Goal: Task Accomplishment & Management: Use online tool/utility

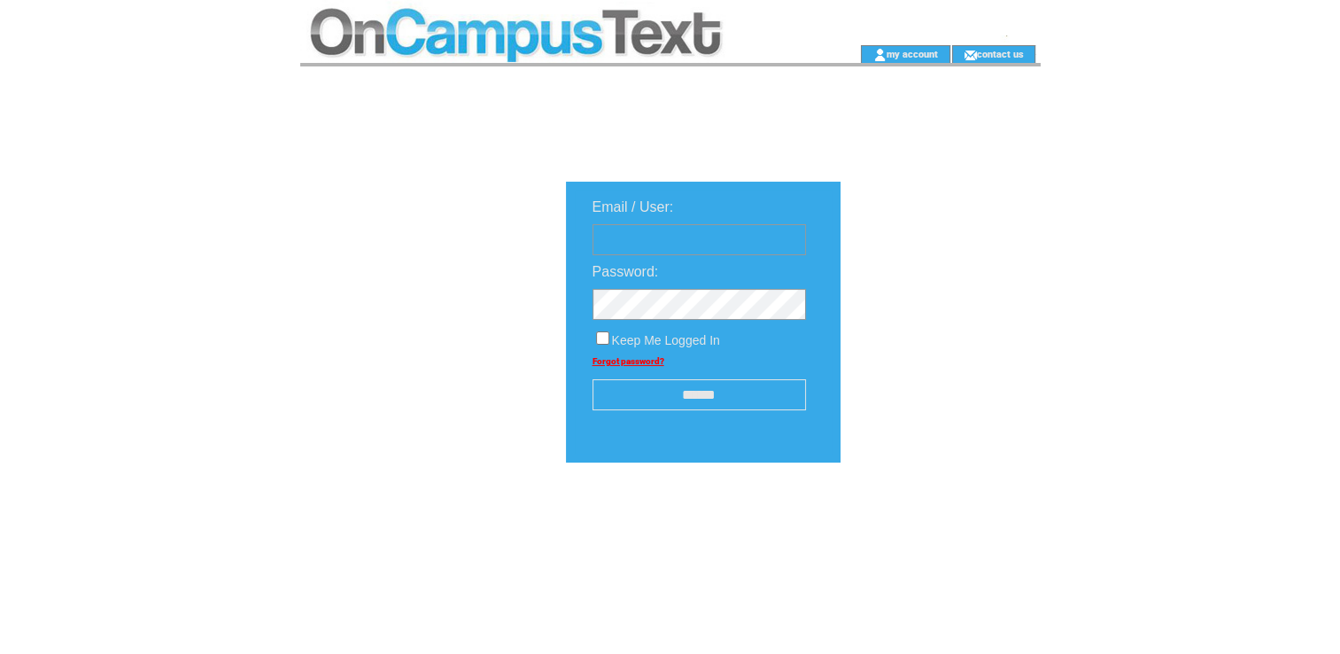
type input "**********"
click at [698, 385] on input "******" at bounding box center [698, 394] width 213 height 31
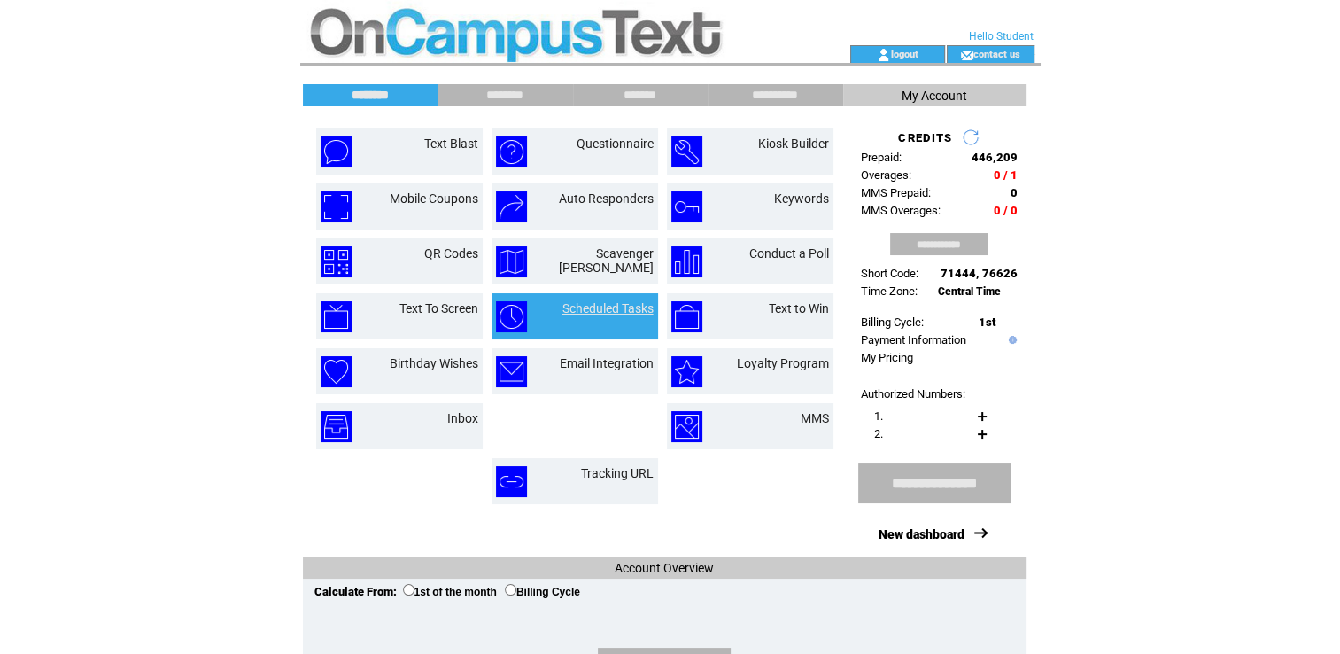
click at [614, 306] on link "Scheduled Tasks" at bounding box center [607, 308] width 91 height 14
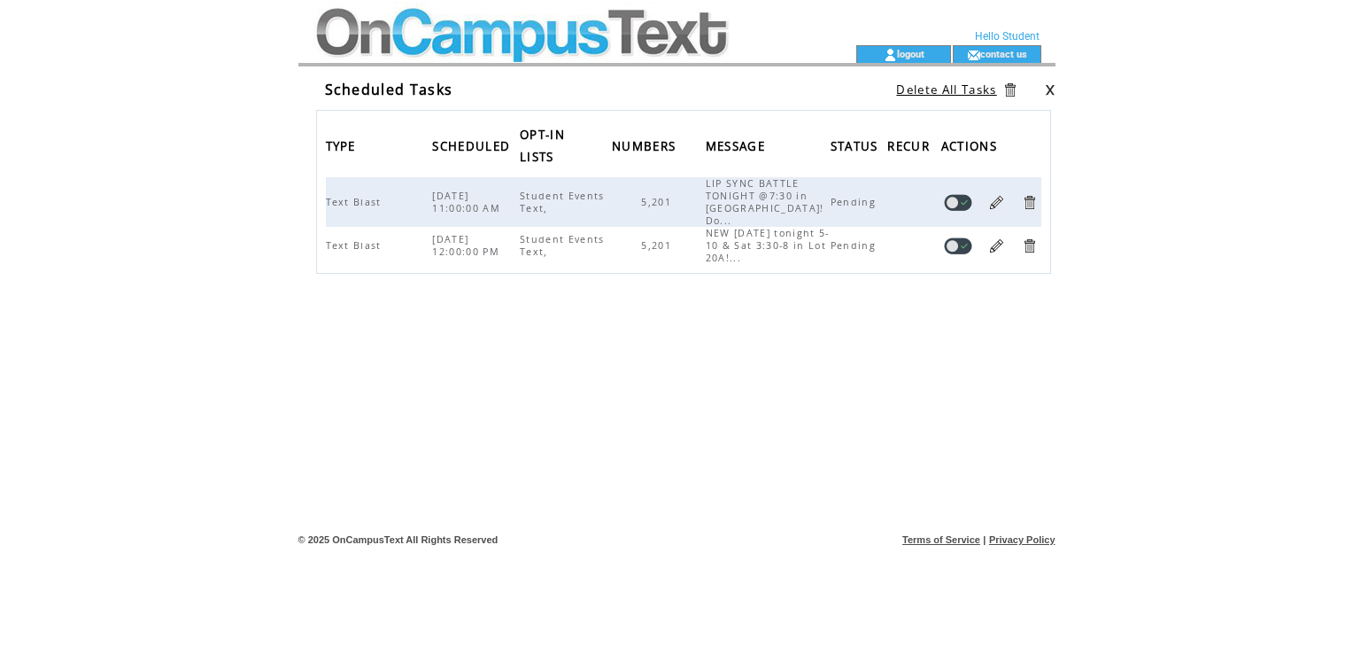
click at [1003, 237] on link at bounding box center [996, 245] width 17 height 17
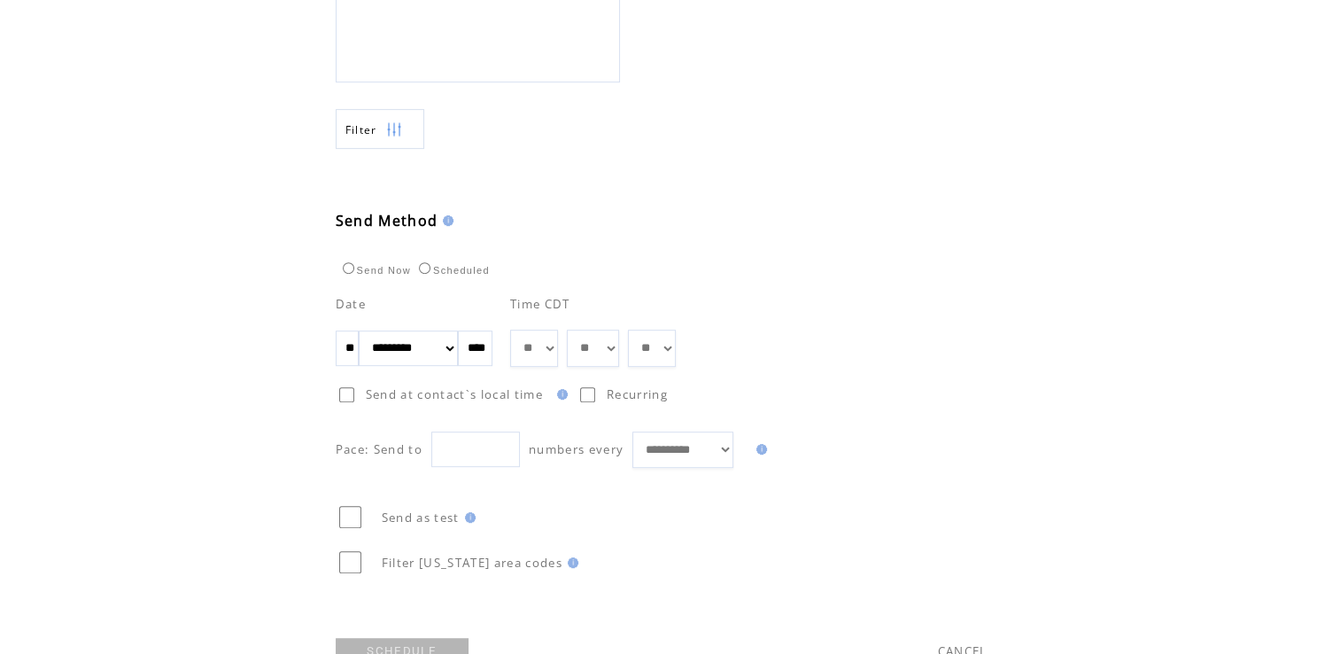
scroll to position [854, 0]
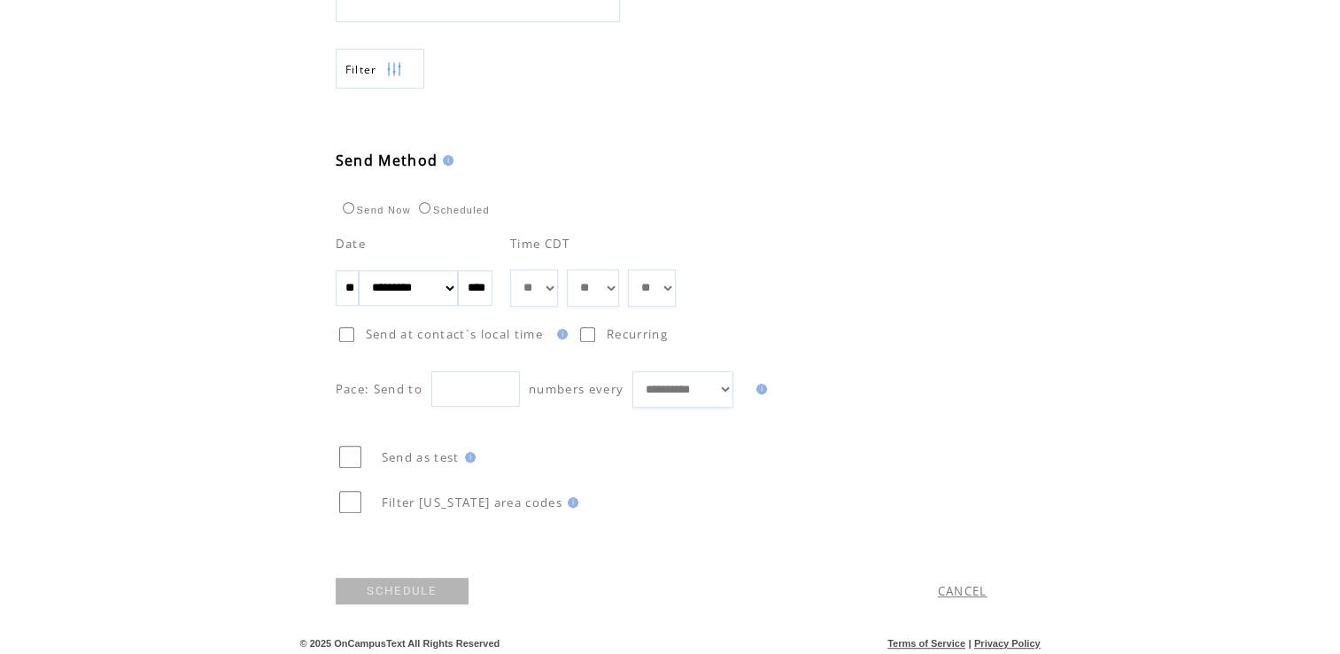
click at [438, 577] on link "SCHEDULE" at bounding box center [402, 590] width 133 height 27
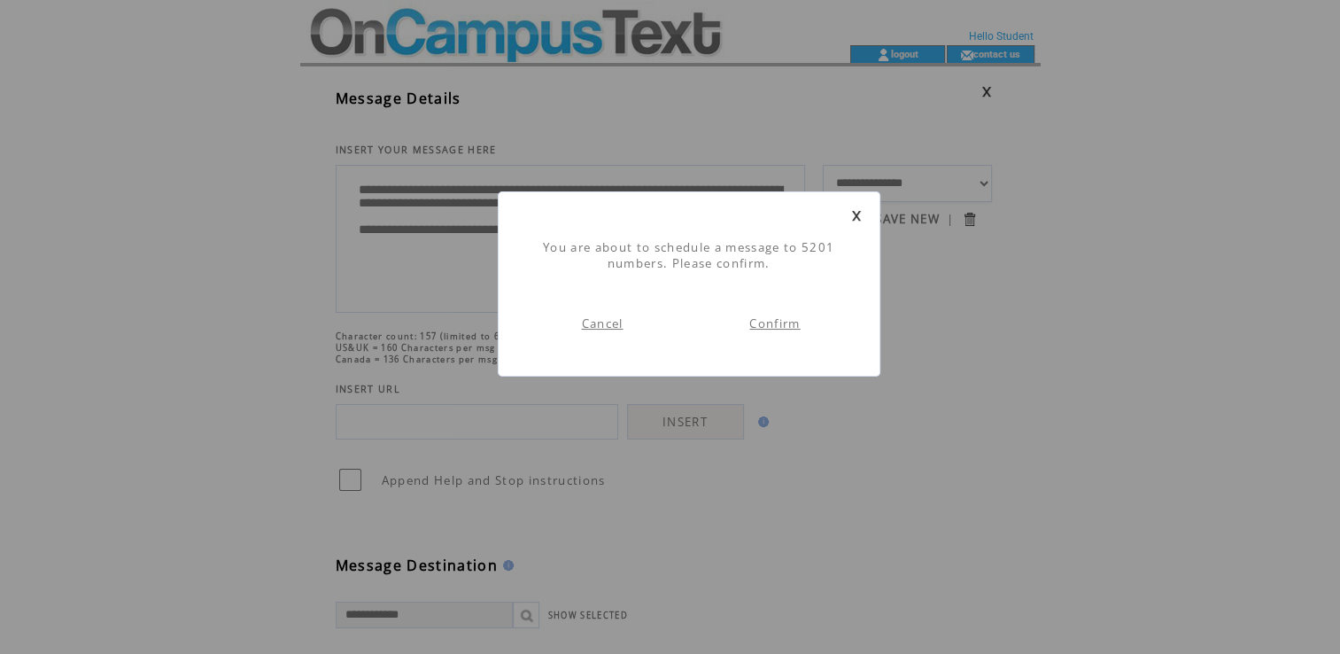
click at [787, 314] on td "Confirm" at bounding box center [775, 323] width 173 height 69
click at [780, 323] on link "Confirm" at bounding box center [774, 323] width 50 height 16
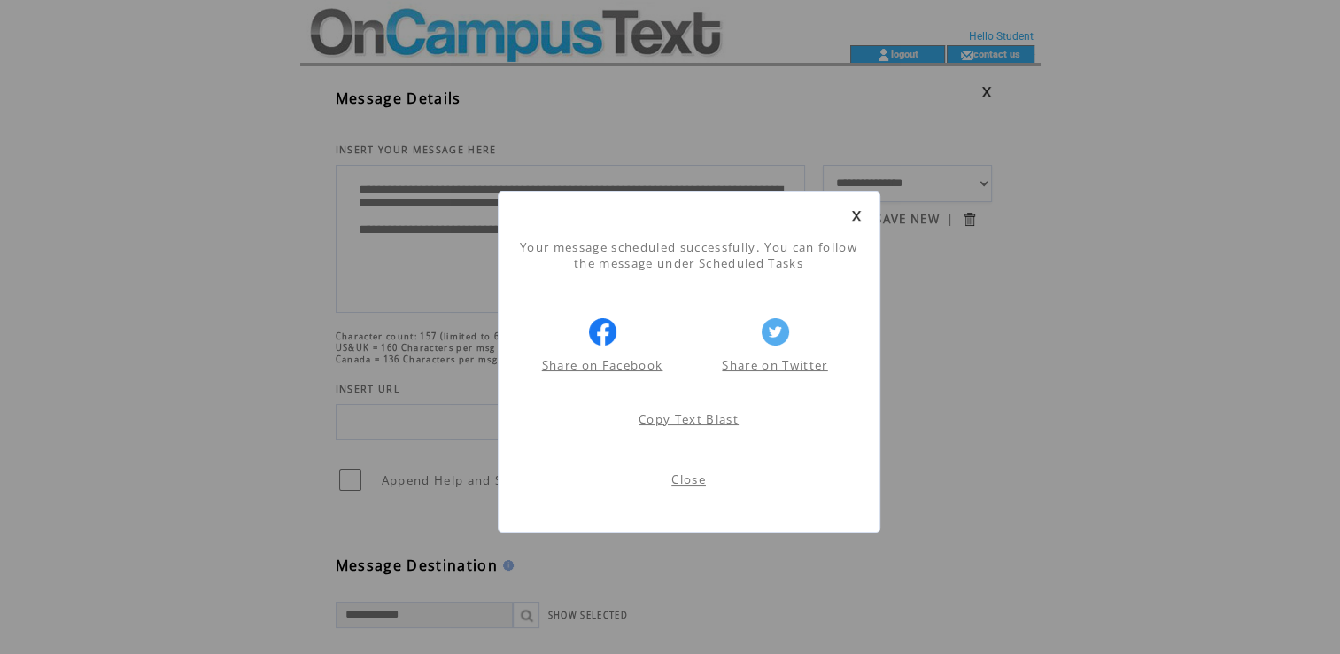
click at [689, 483] on link "Close" at bounding box center [688, 479] width 35 height 16
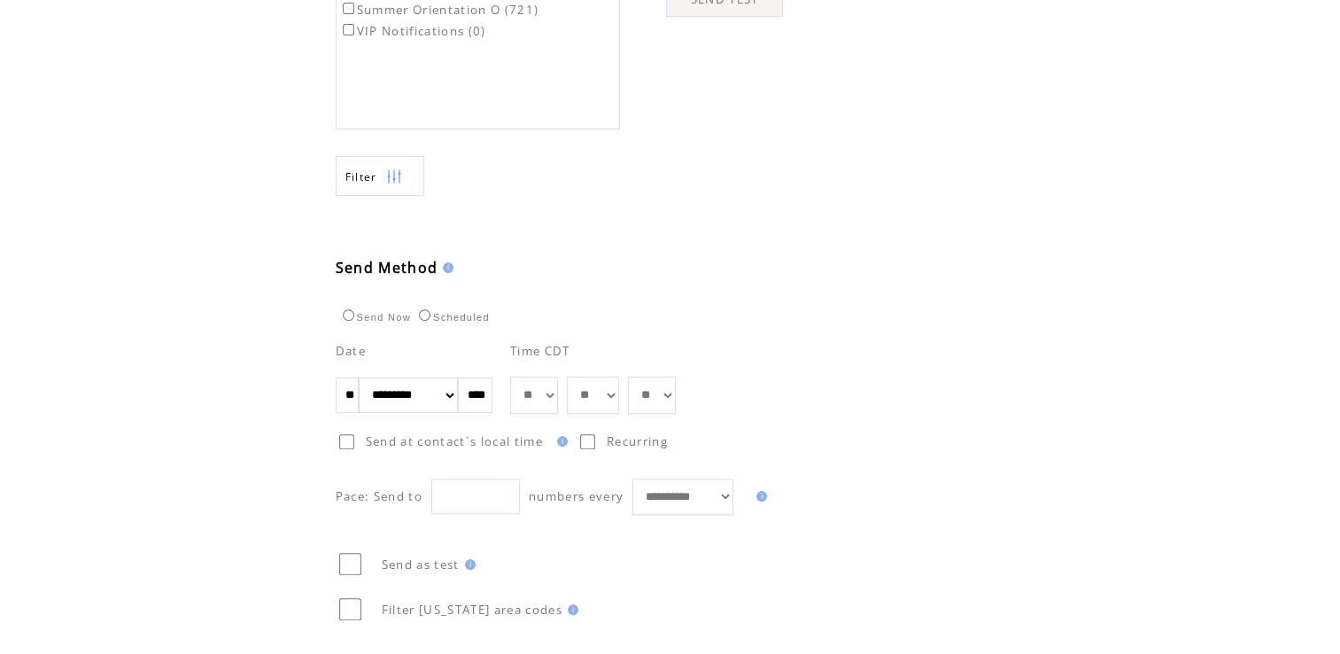
scroll to position [854, 0]
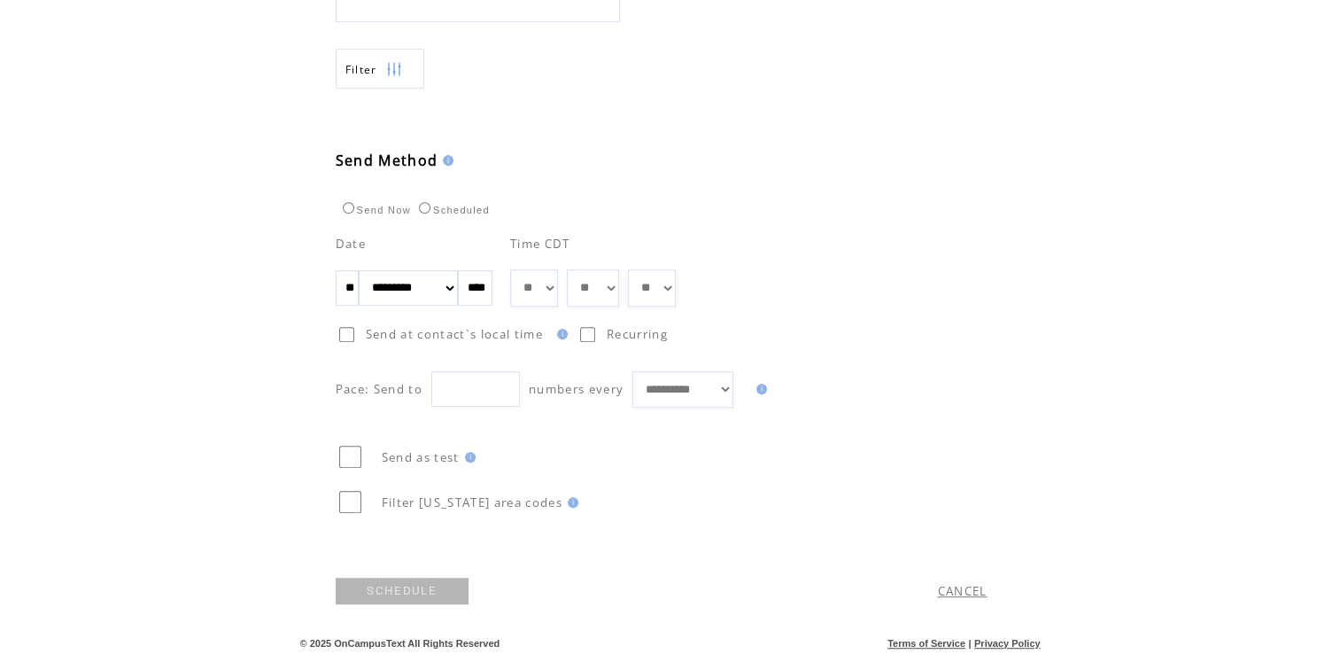
click at [962, 586] on link "CANCEL" at bounding box center [963, 591] width 50 height 16
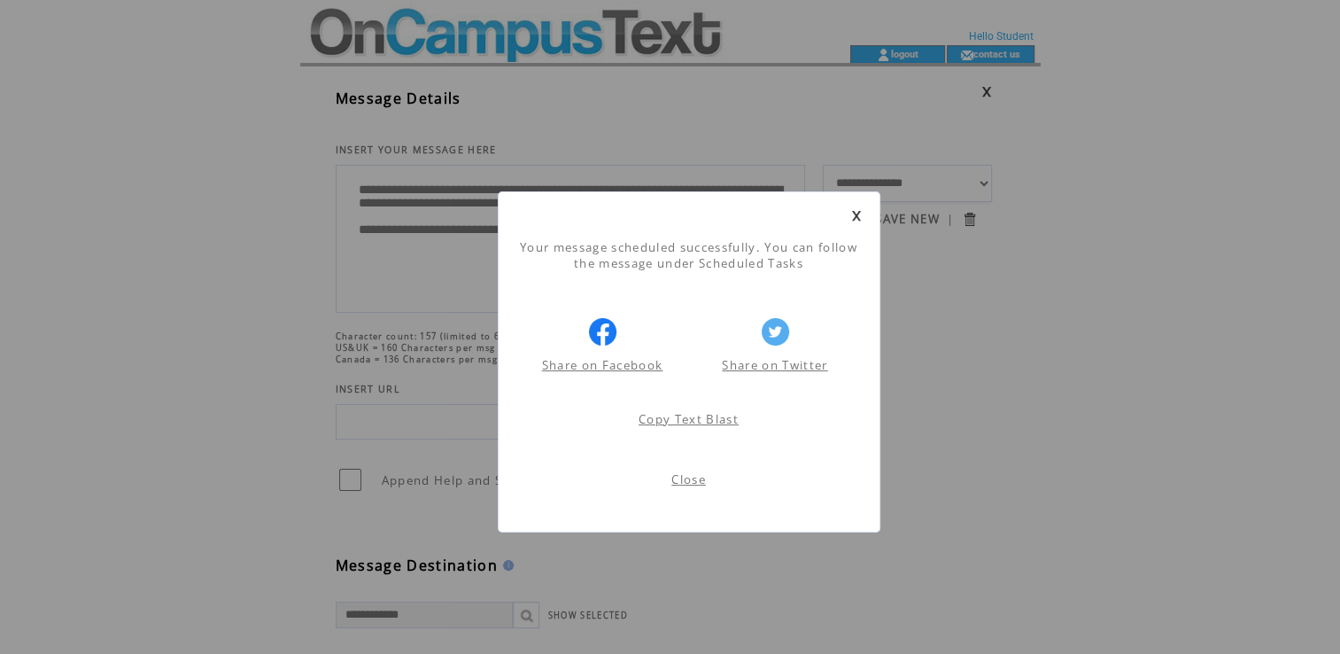
click at [694, 476] on link "Close" at bounding box center [688, 479] width 35 height 16
